Goal: Task Accomplishment & Management: Use online tool/utility

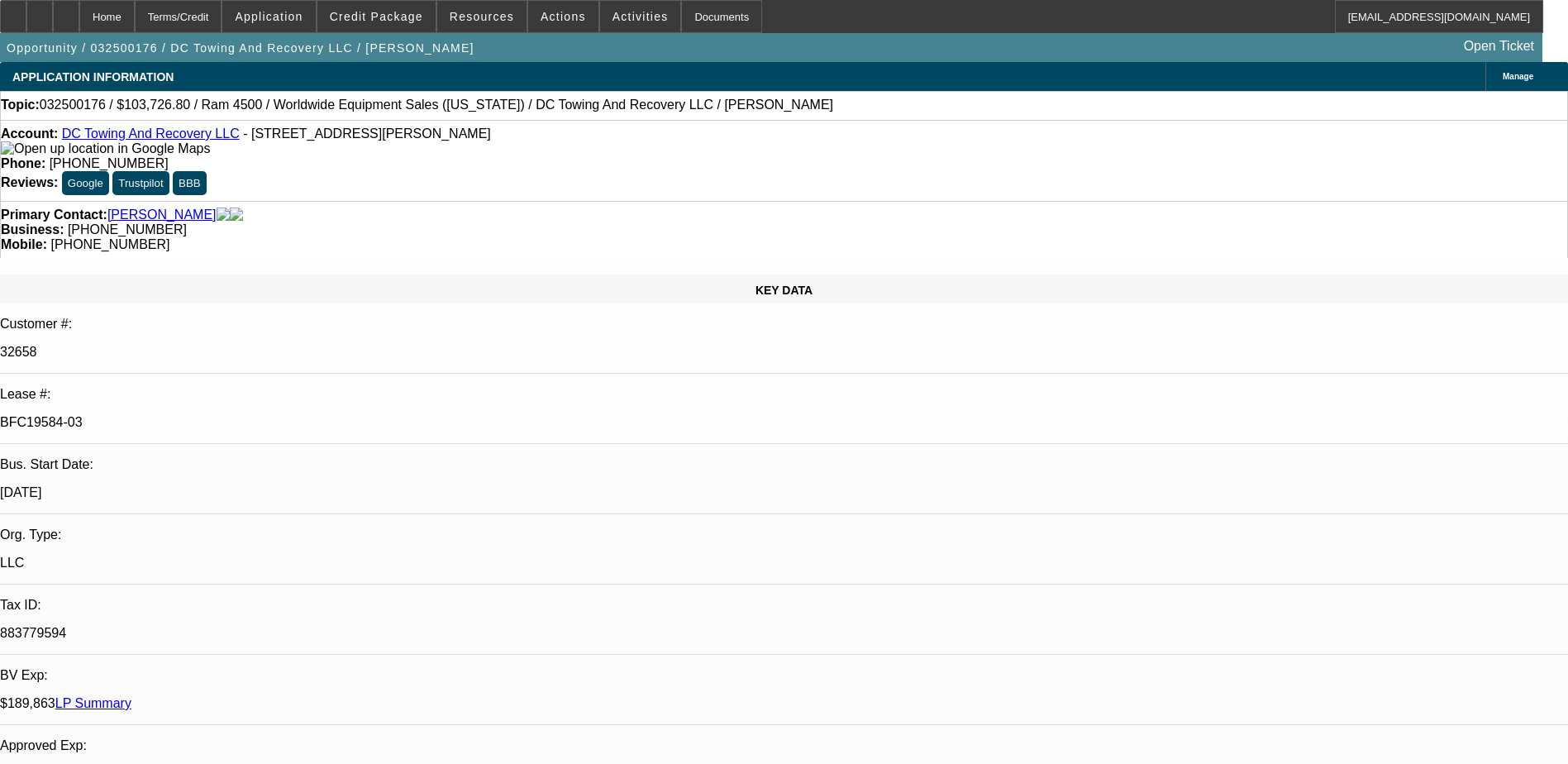
select select "0.1"
select select "2"
select select "0.1"
select select "4"
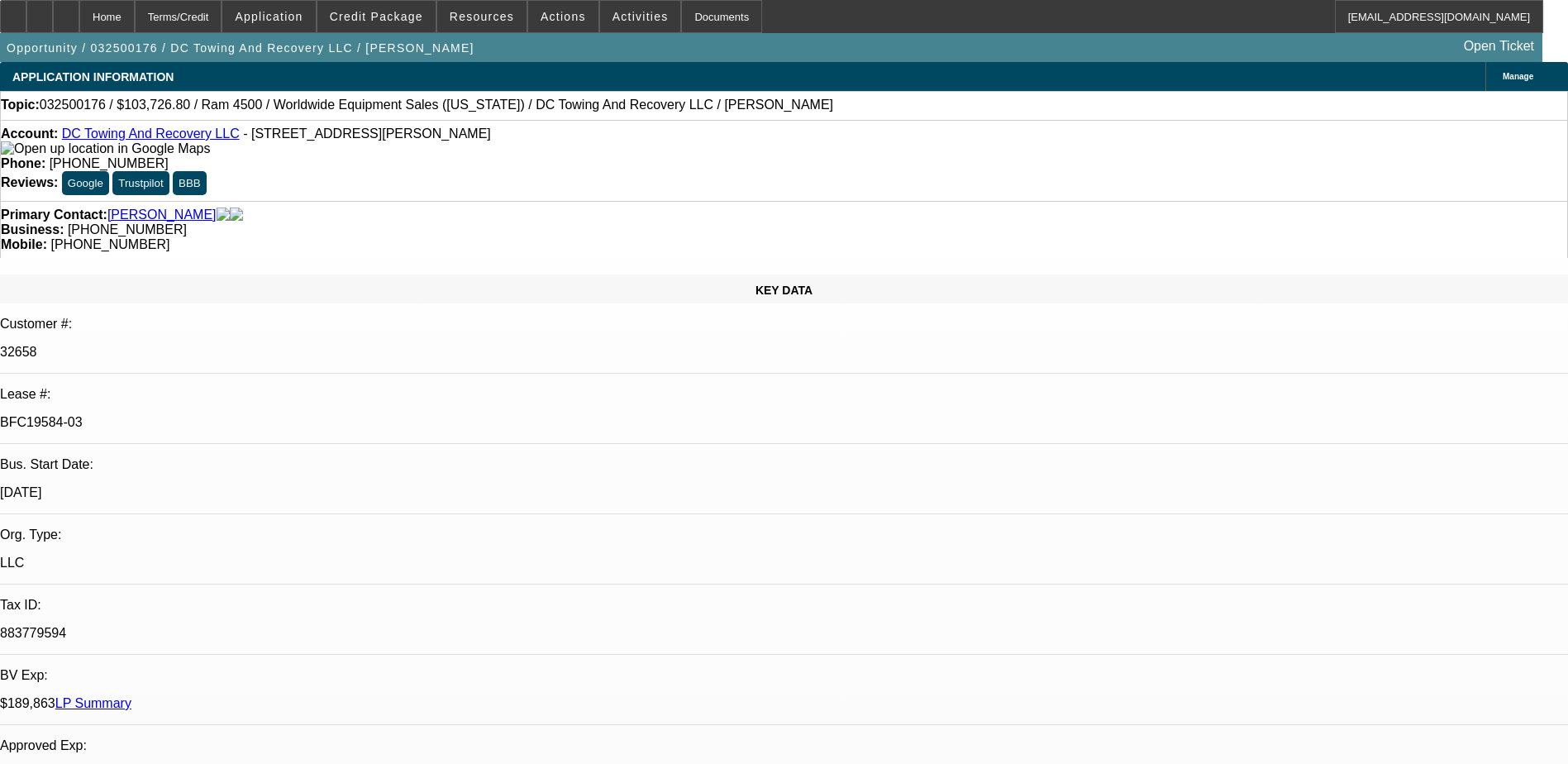
select select "0.15"
select select "2"
select select "0.1"
select select "4"
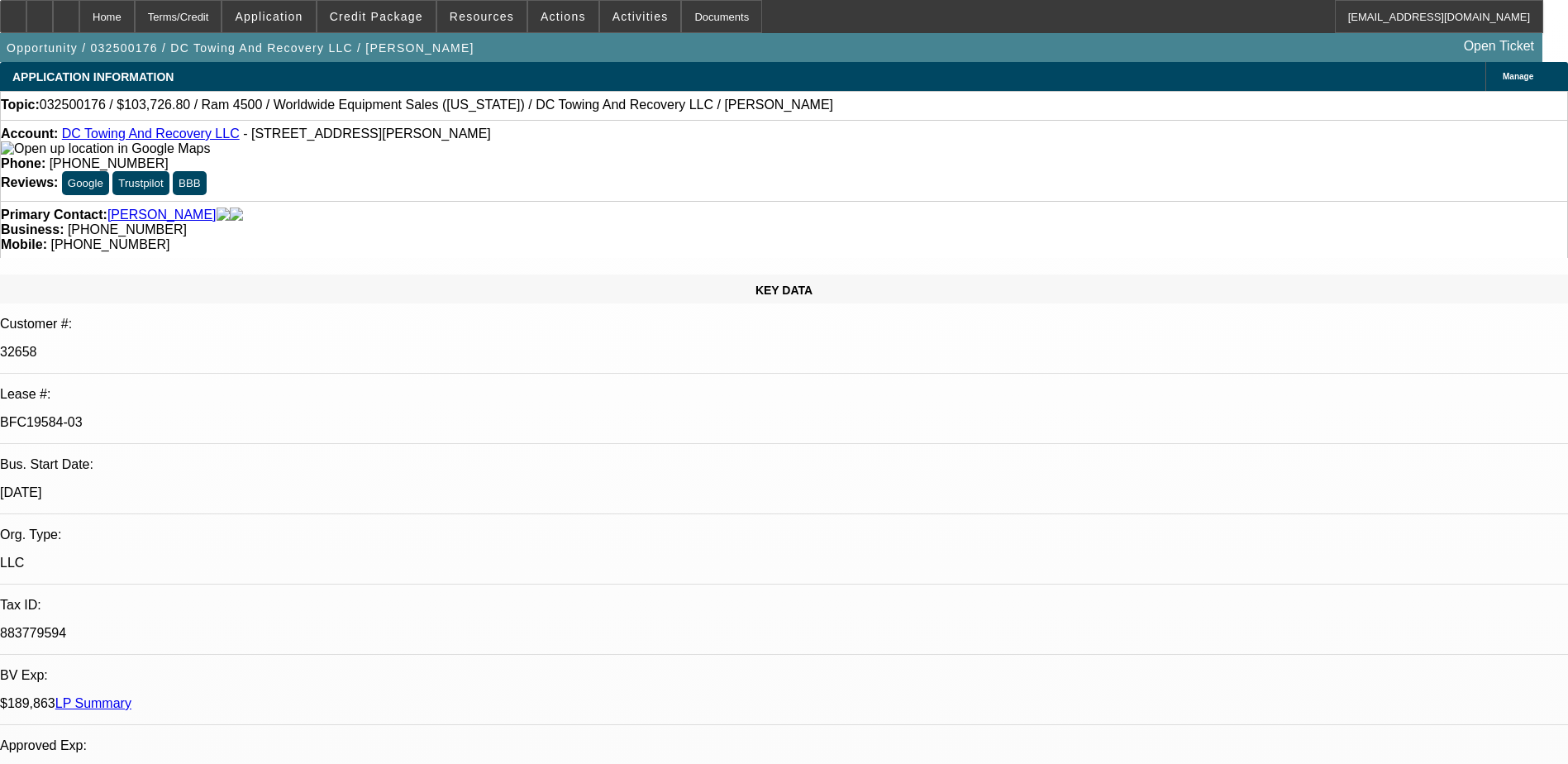
select select "0.15"
select select "2"
select select "0.1"
select select "4"
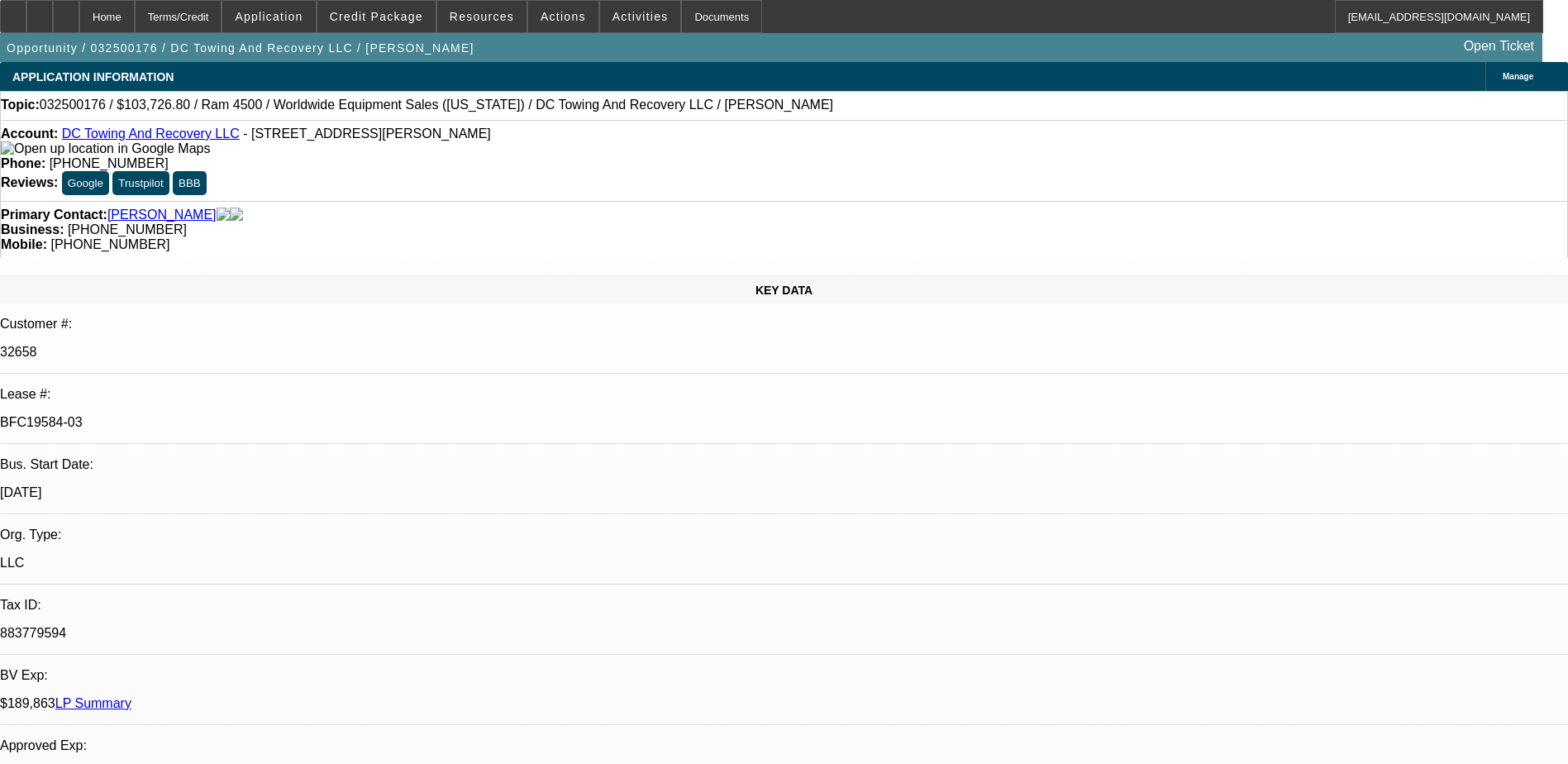
select select "0.1"
select select "2"
select select "0.1"
select select "4"
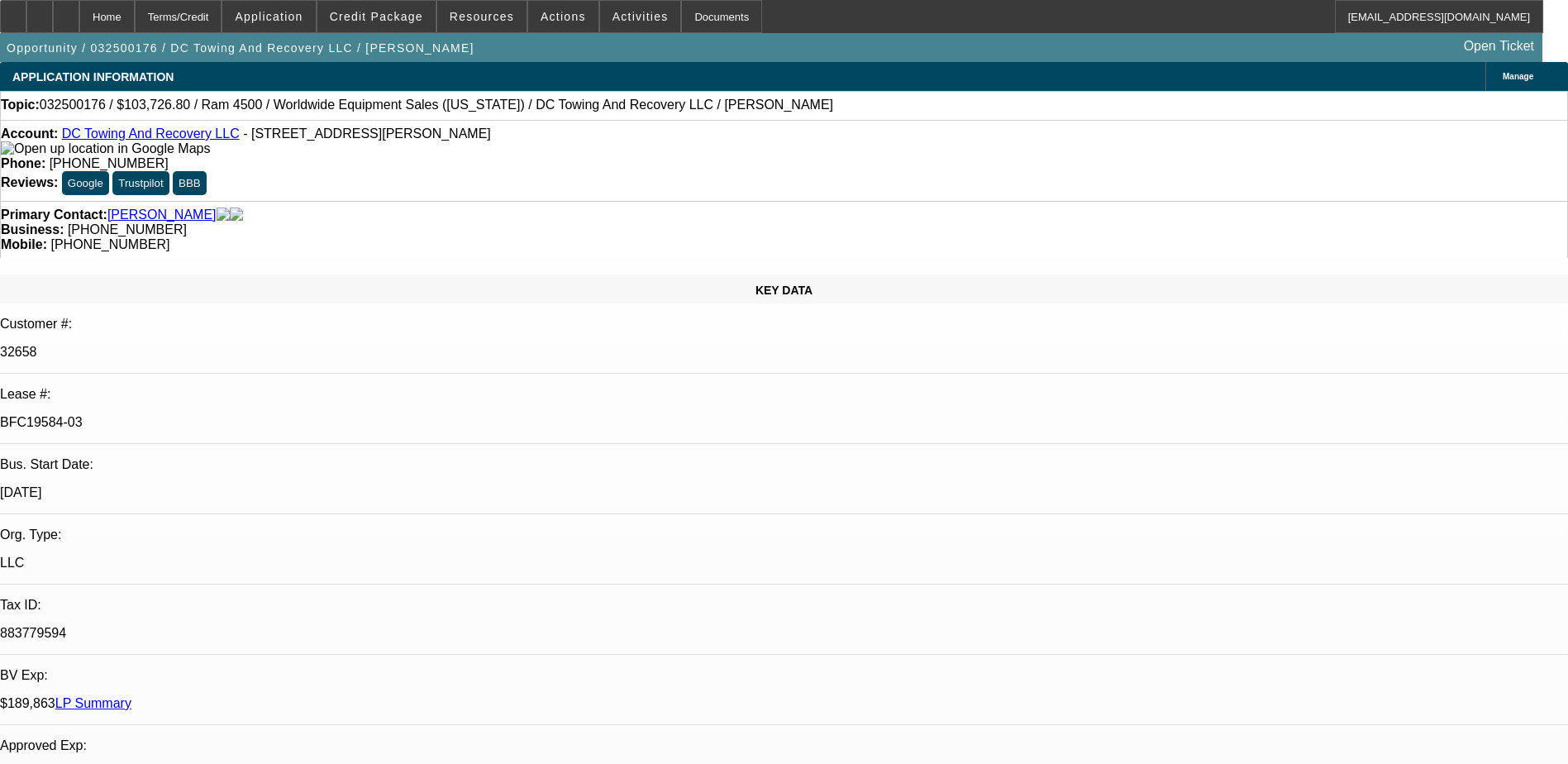
scroll to position [331, 0]
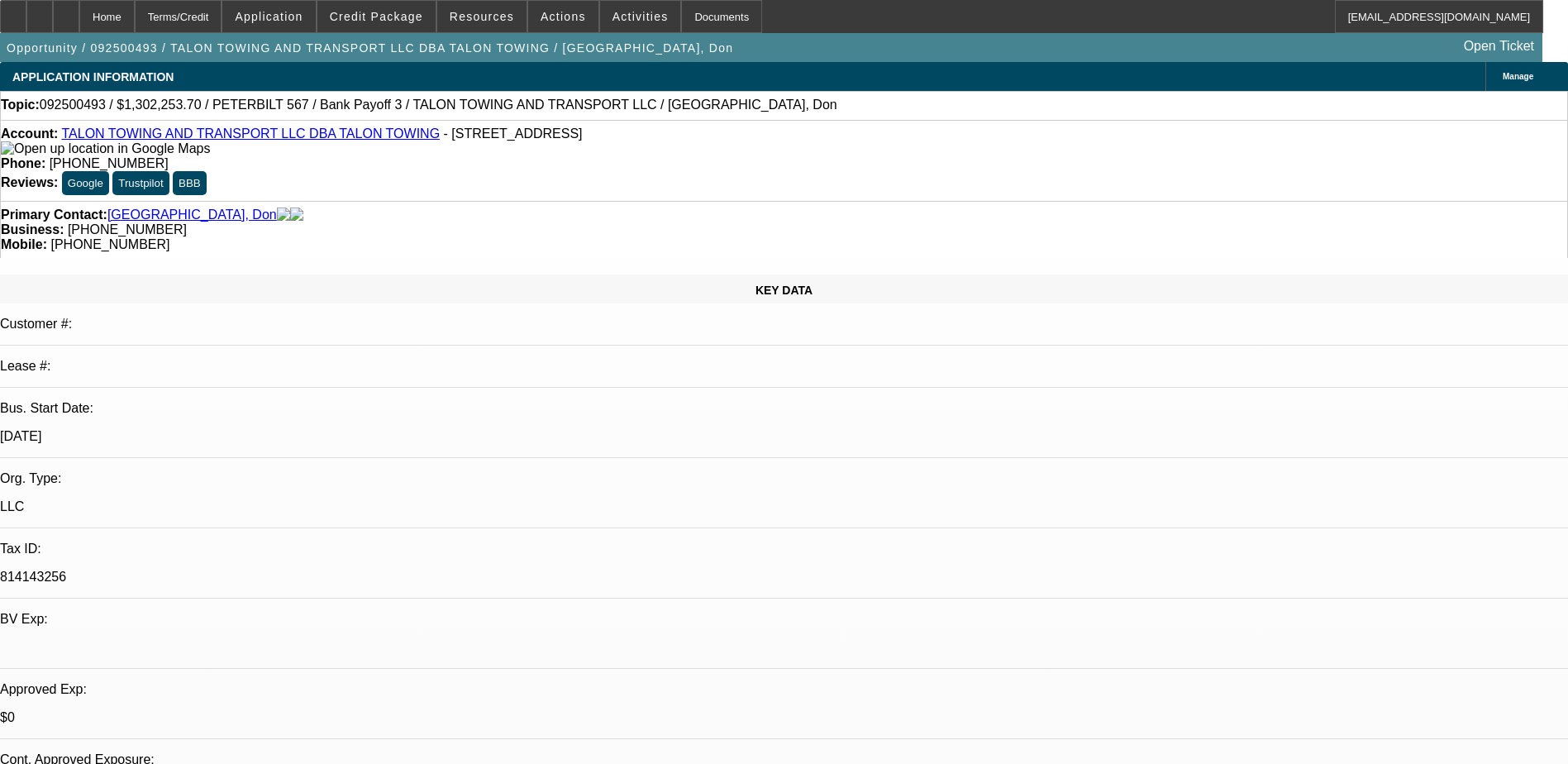
select select "0"
select select "1"
select select "2"
select select "6"
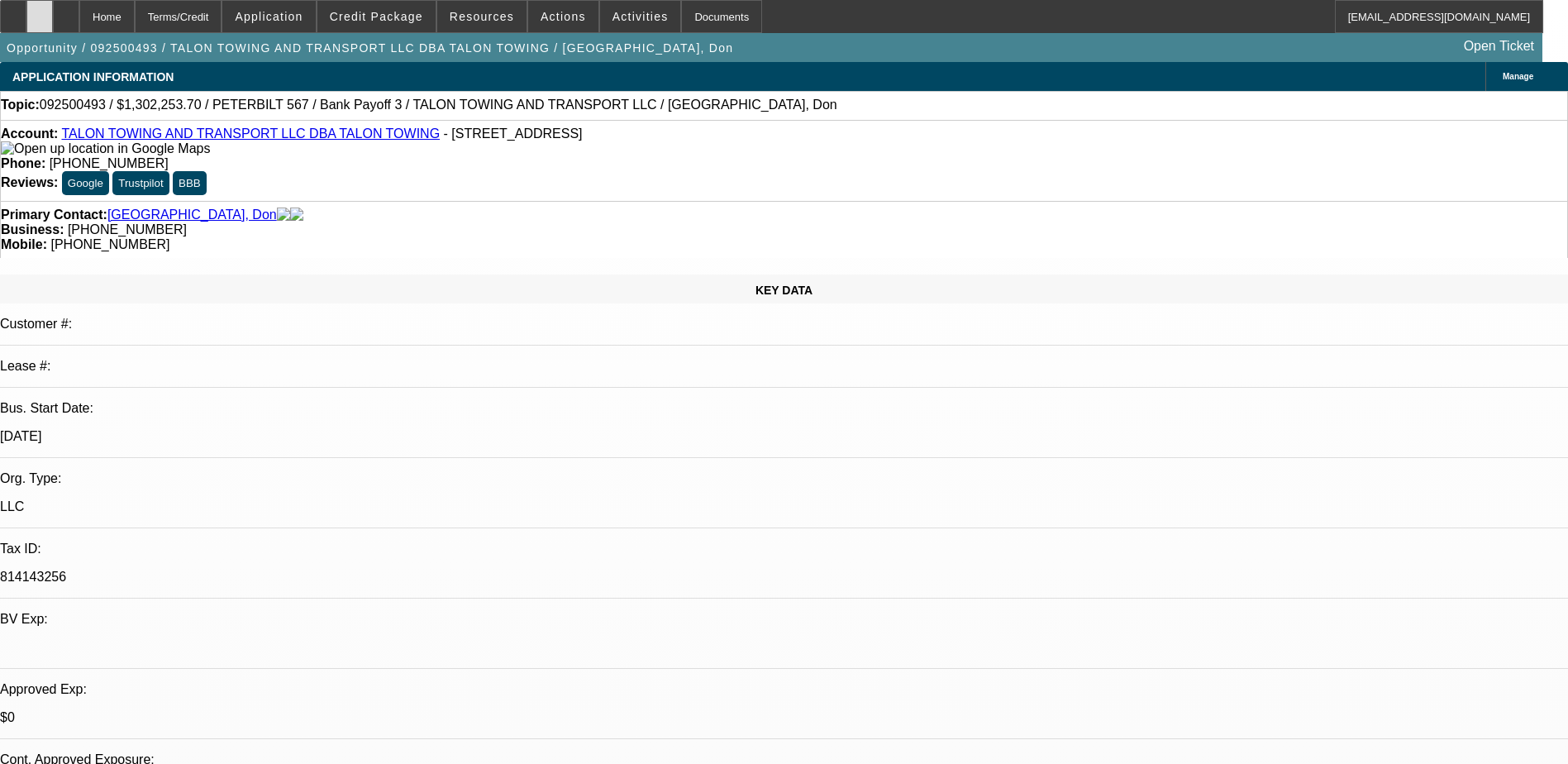
click at [53, 6] on div at bounding box center [39, 16] width 26 height 33
click at [364, 16] on span "Credit Package" at bounding box center [376, 16] width 94 height 14
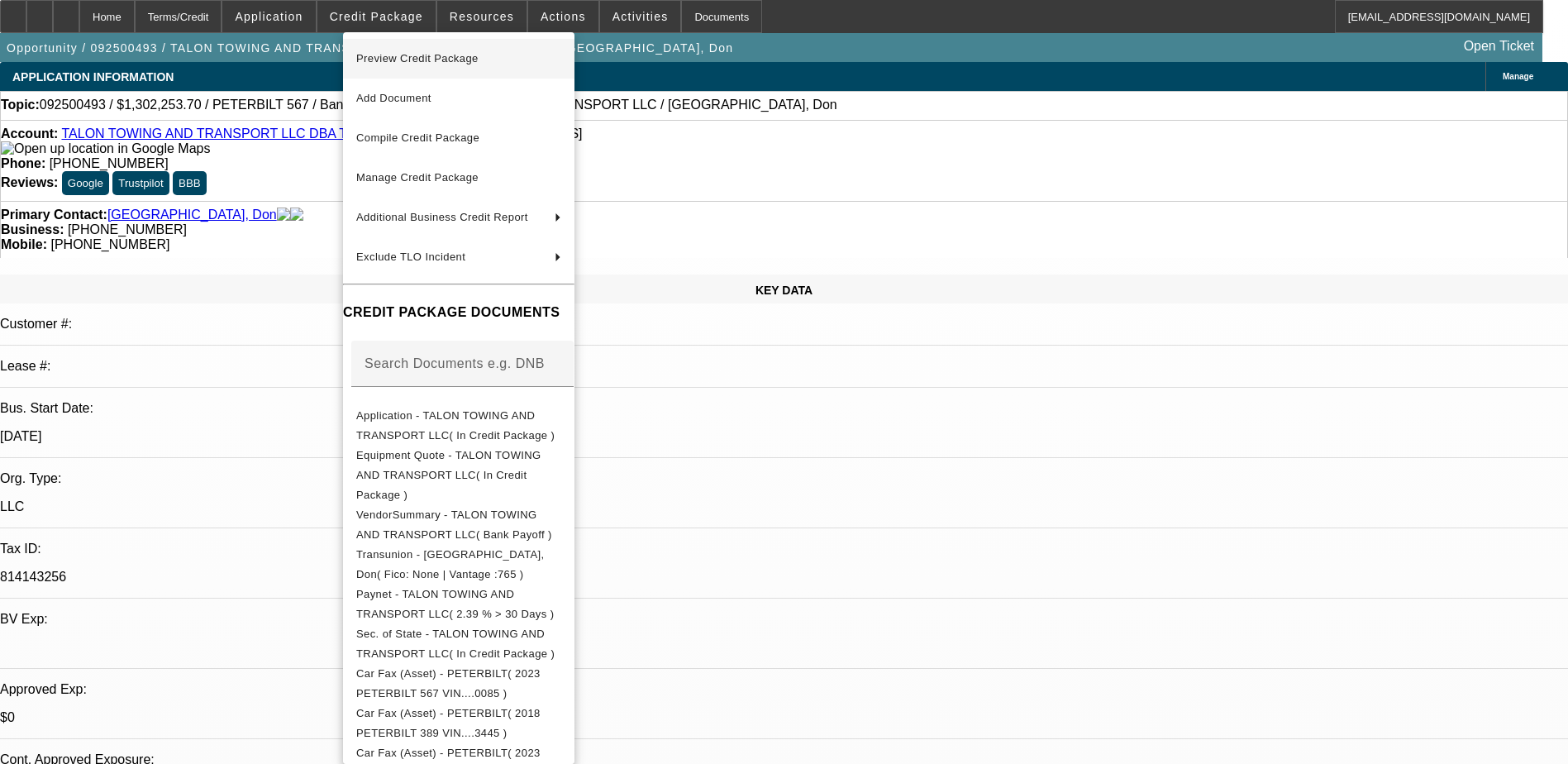
click at [512, 59] on span "Preview Credit Package" at bounding box center [458, 58] width 205 height 20
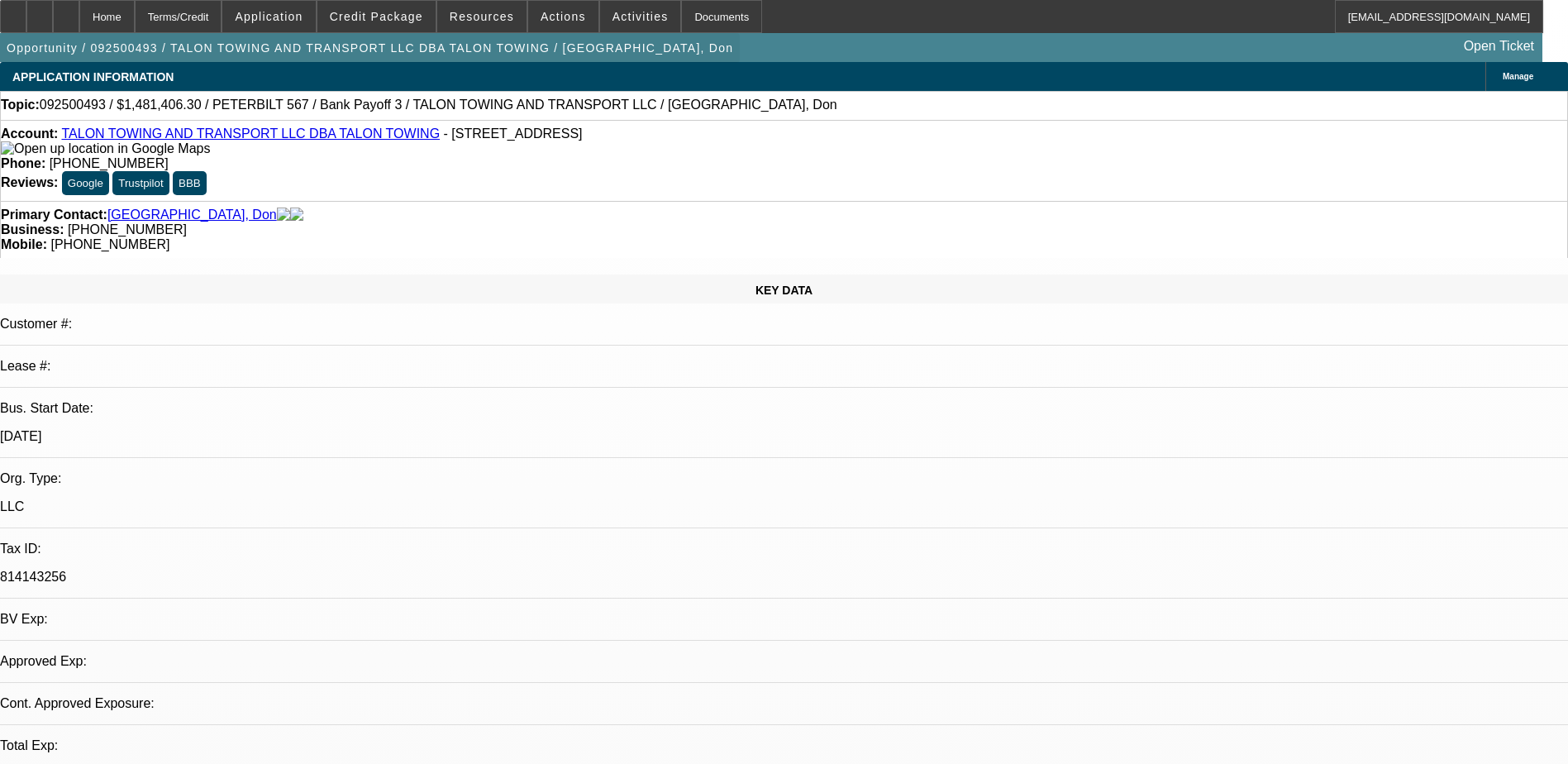
select select "0"
select select "1"
select select "2"
select select "6"
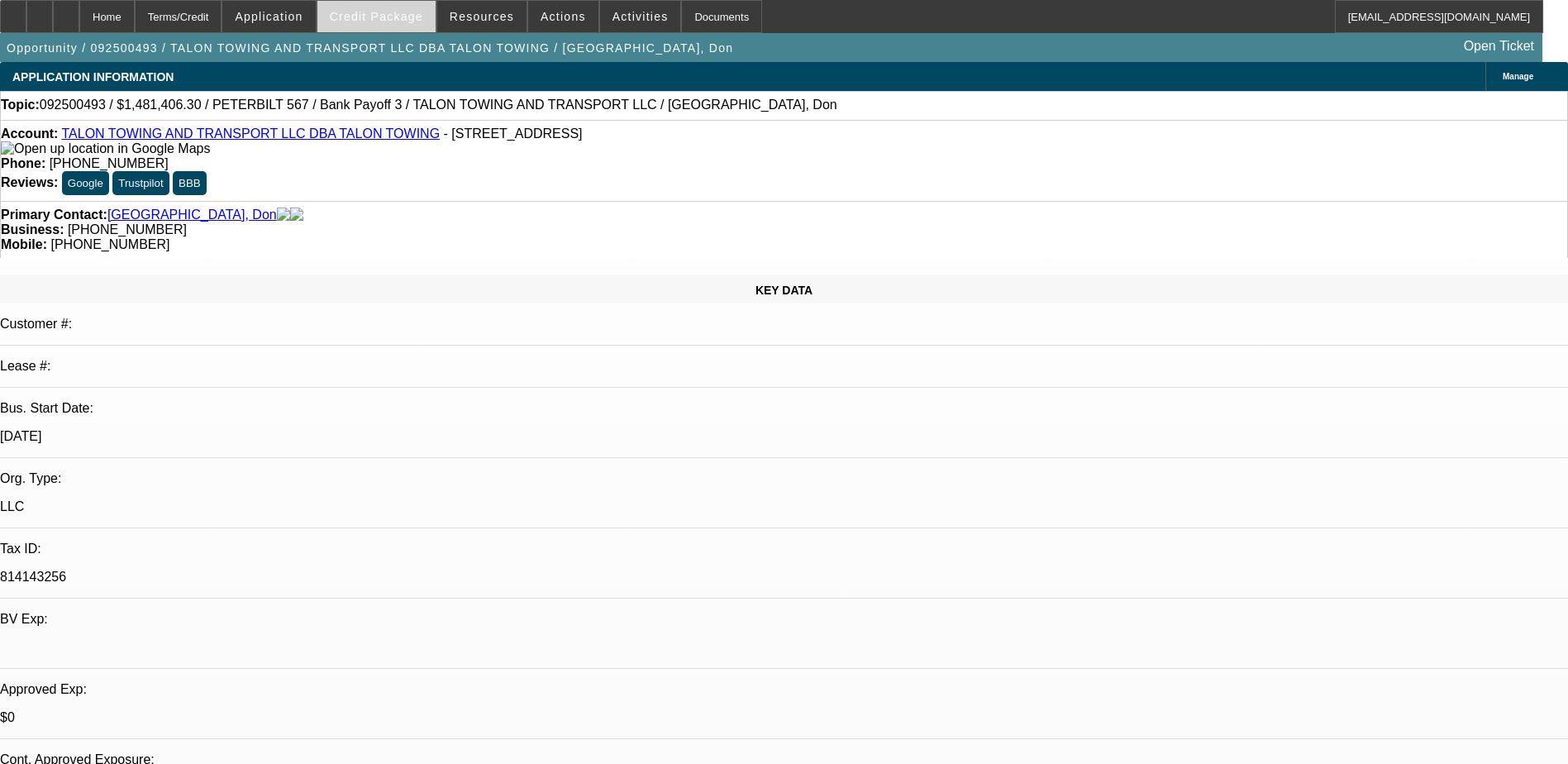
click at [366, 15] on span "Credit Package" at bounding box center [376, 16] width 94 height 14
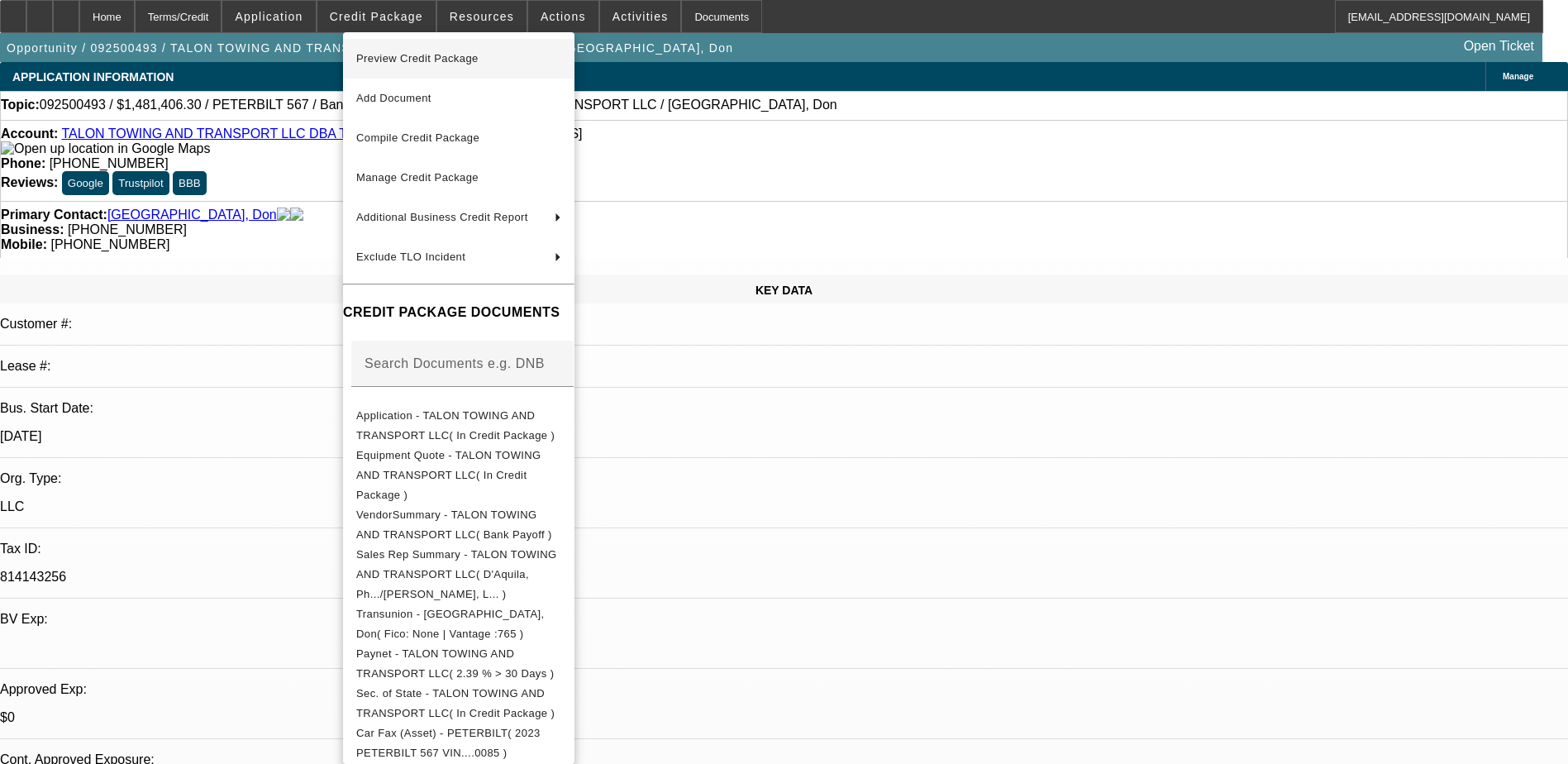
click at [490, 55] on span "Preview Credit Package" at bounding box center [458, 58] width 205 height 20
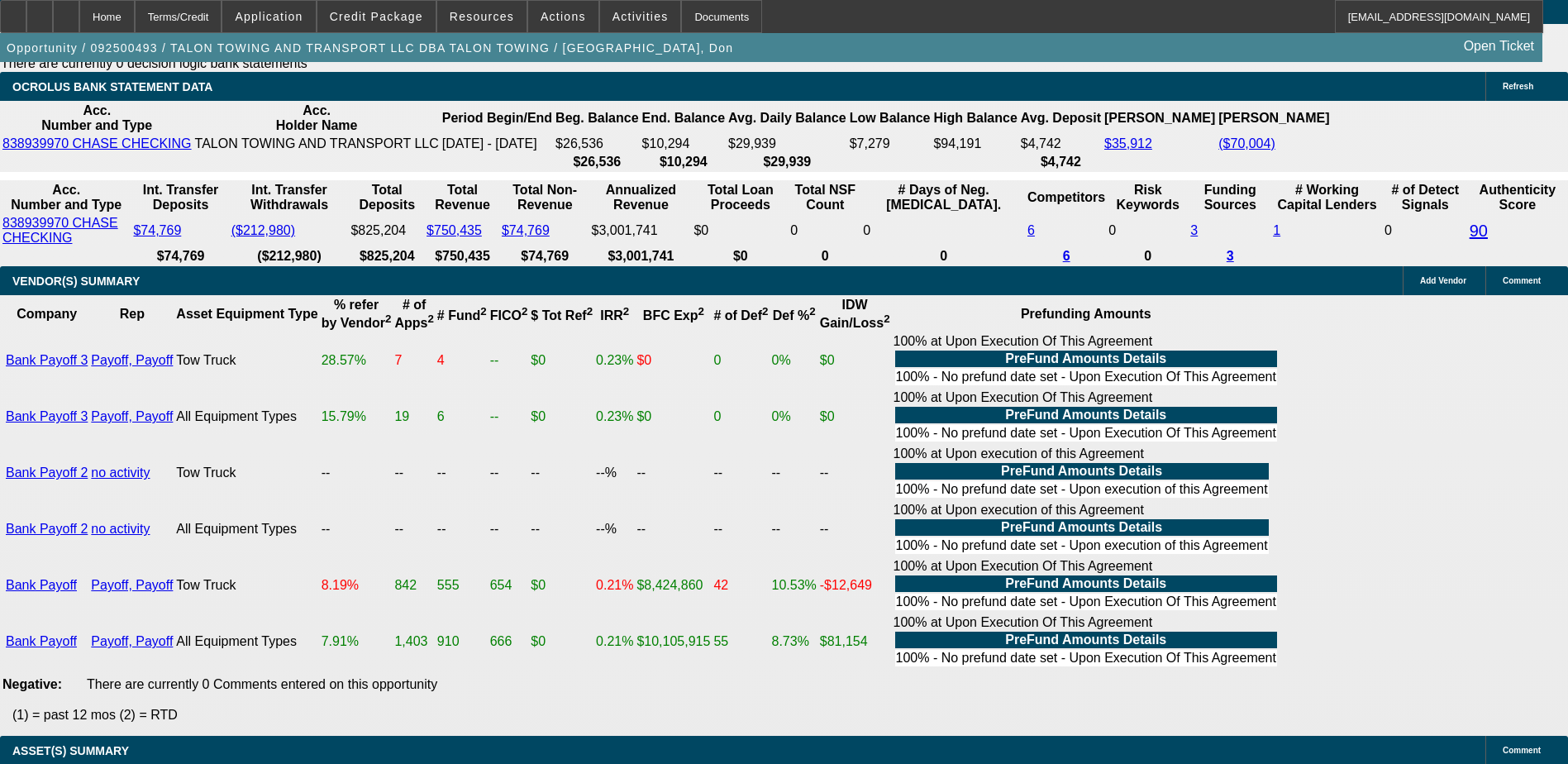
scroll to position [3059, 0]
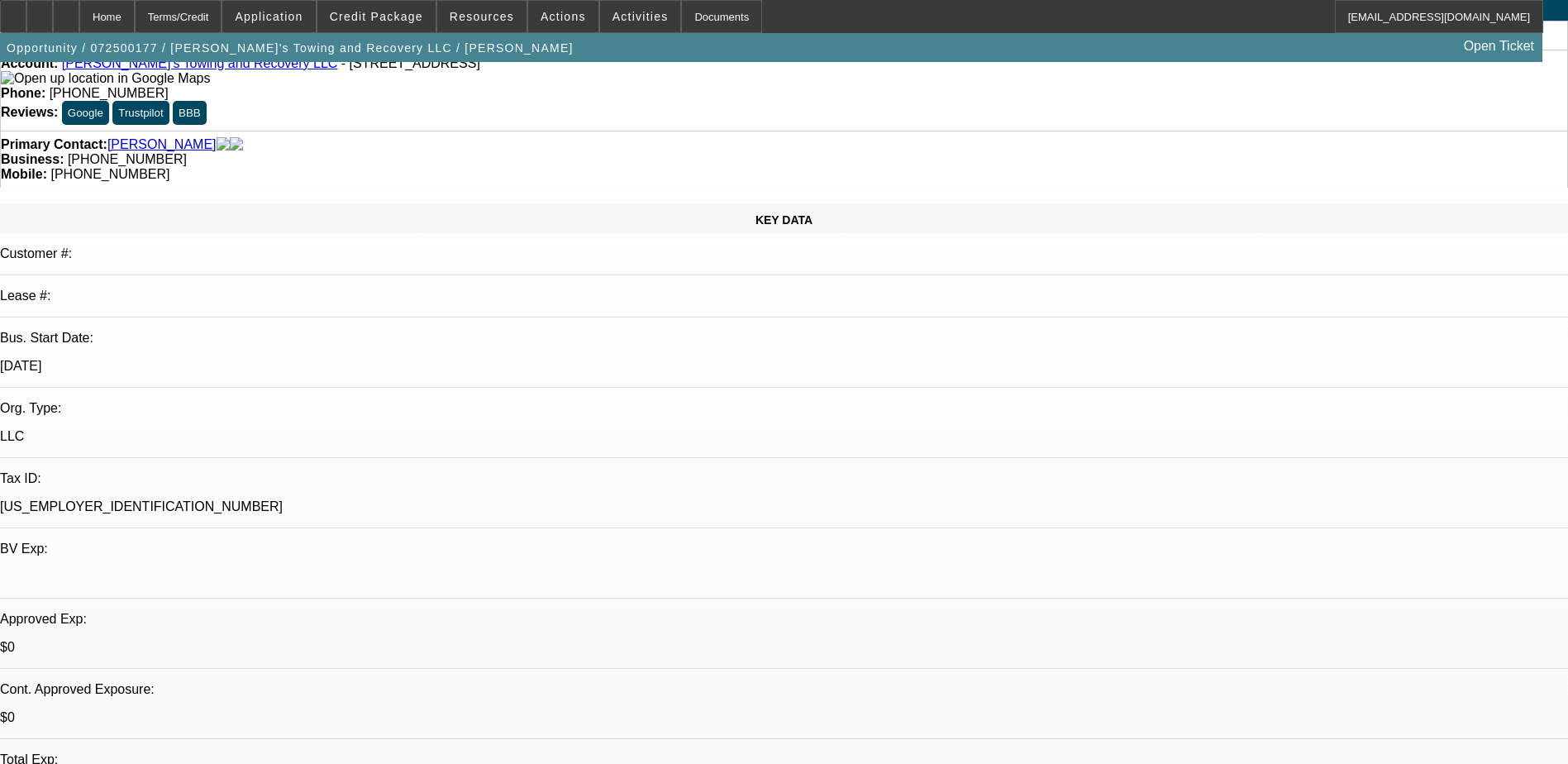
select select "0"
select select "2"
select select "0.1"
select select "1"
select select "2"
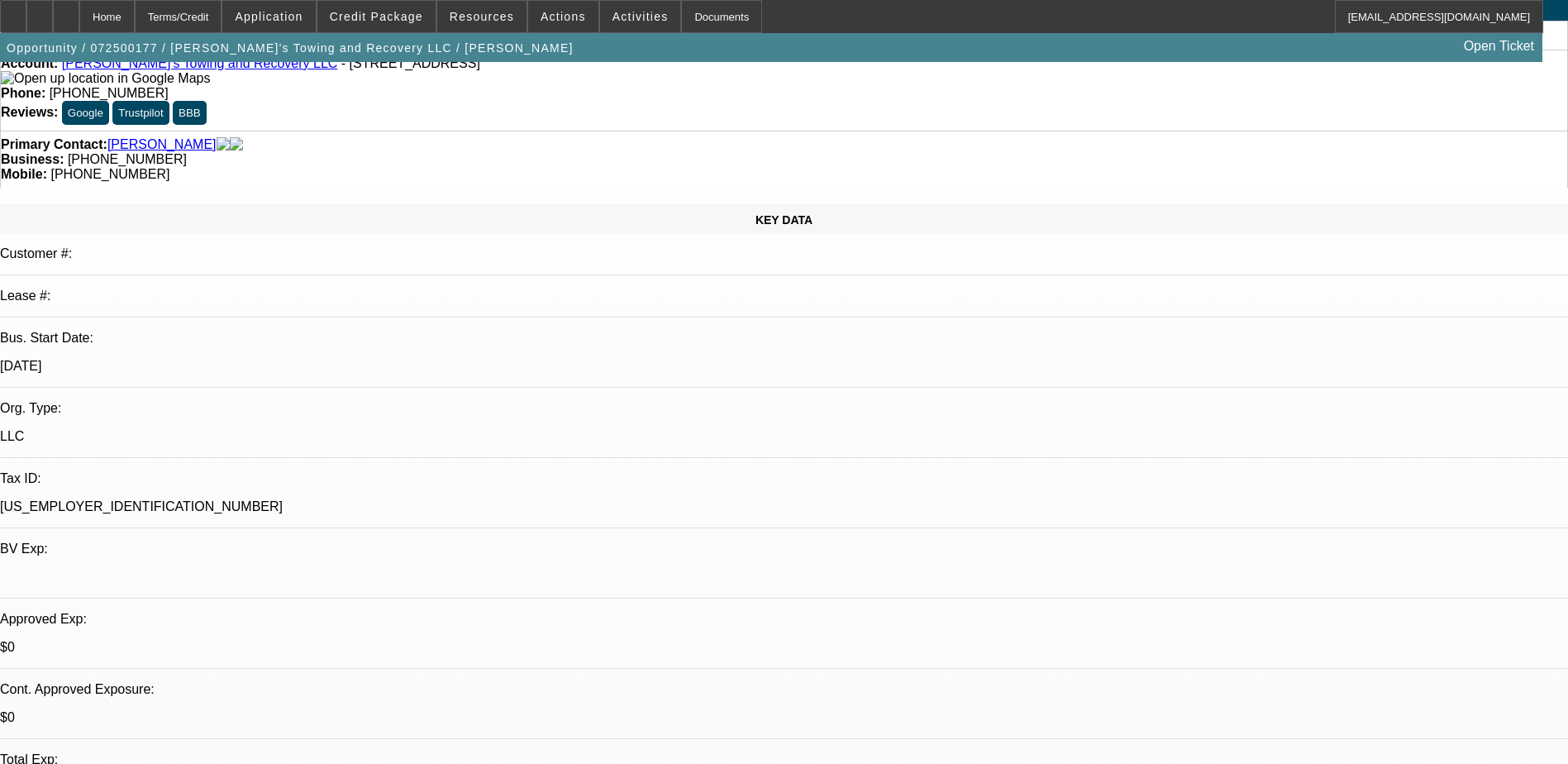
select select "4"
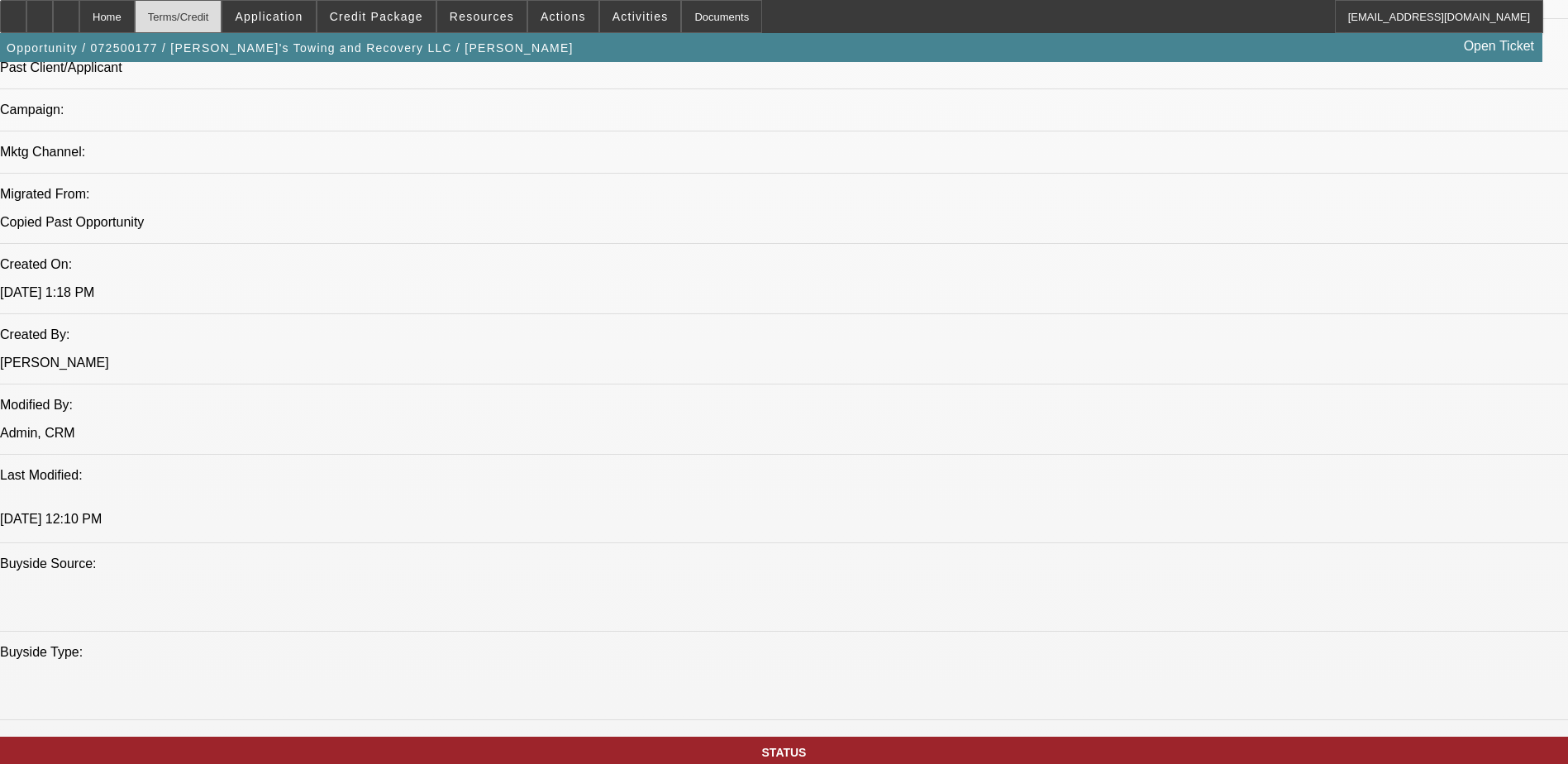
scroll to position [1074, 0]
